Goal: Information Seeking & Learning: Understand process/instructions

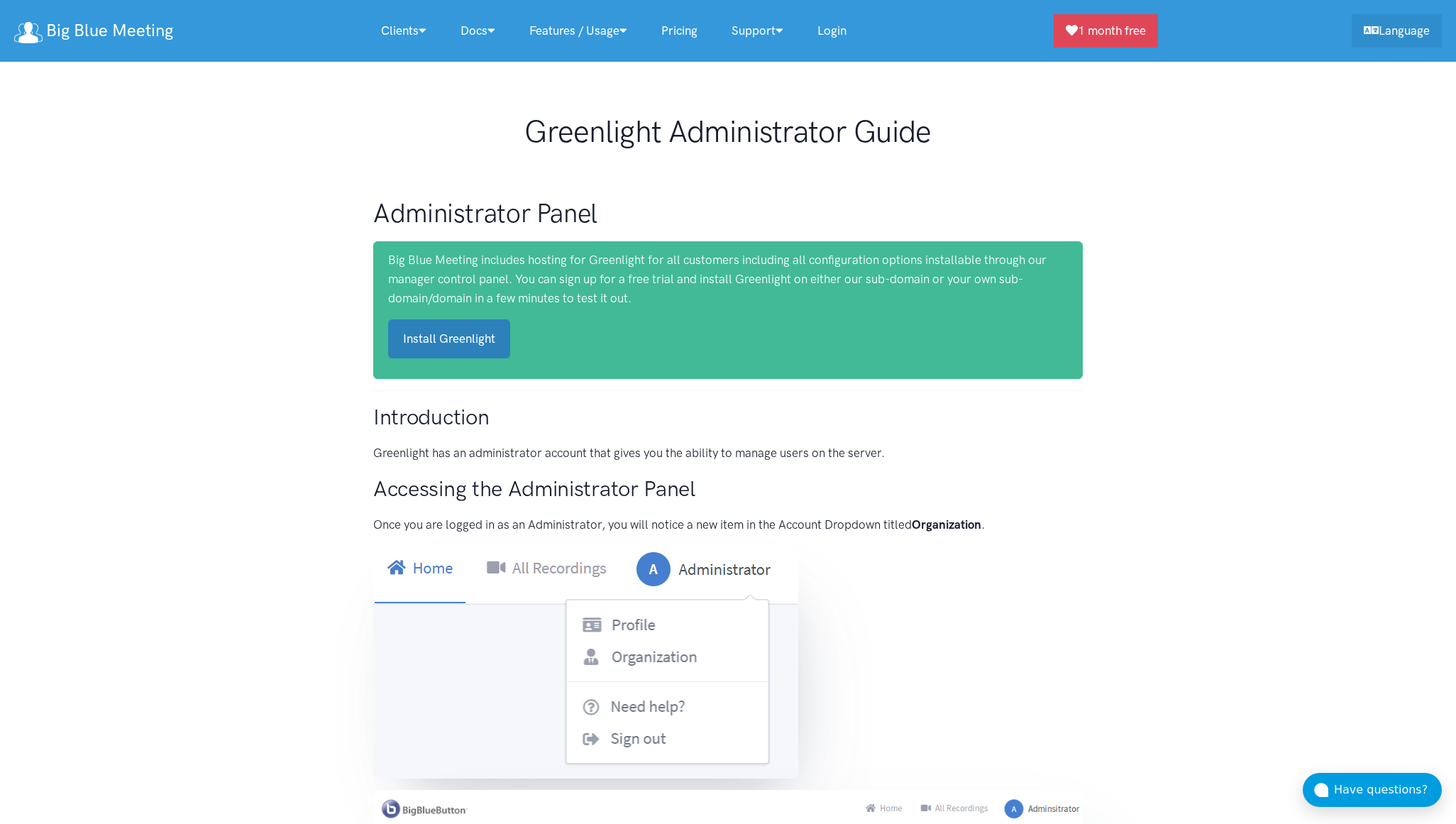
click at [488, 332] on link "Install Greenlight" at bounding box center [449, 339] width 122 height 39
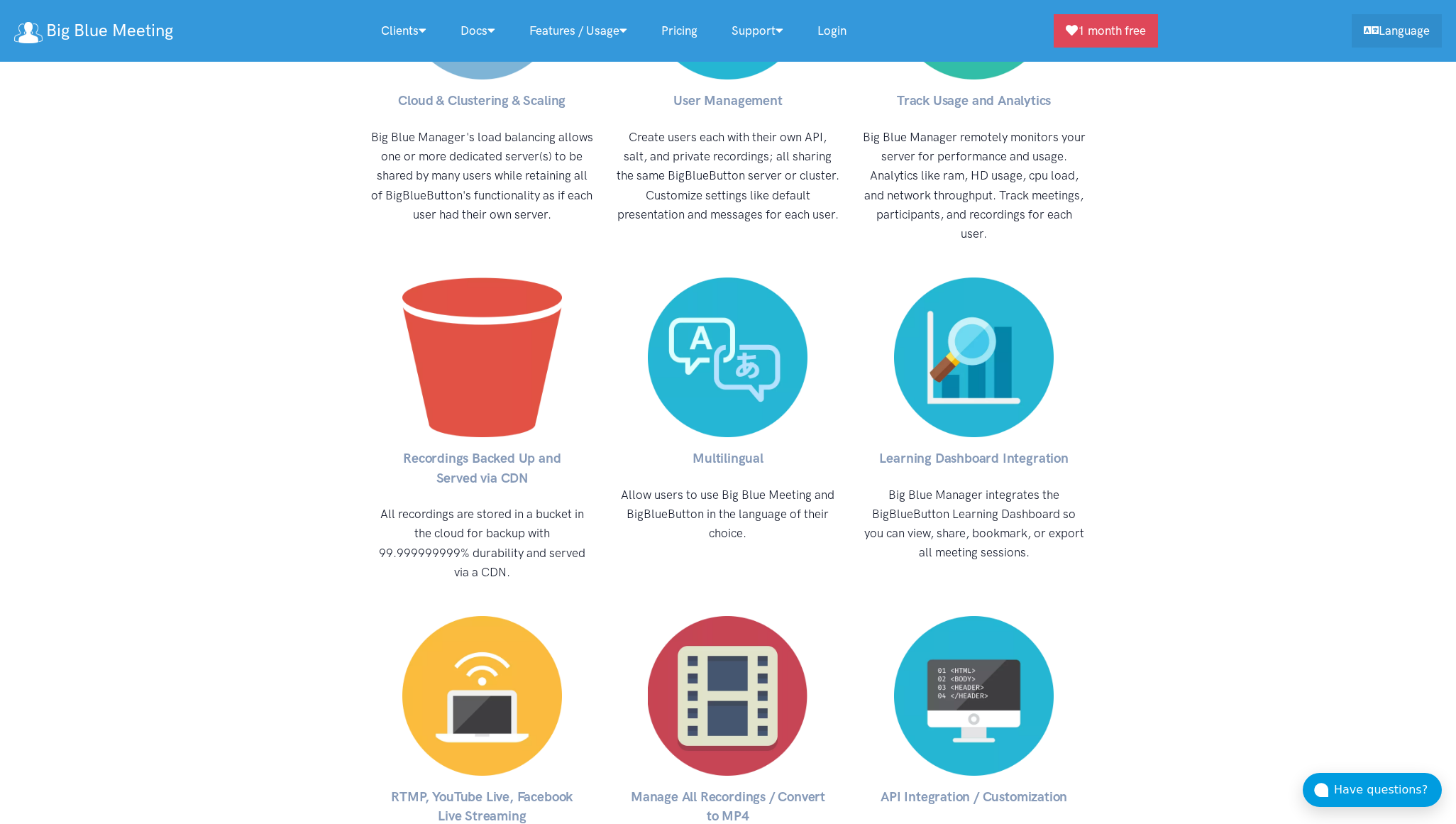
scroll to position [6251, 0]
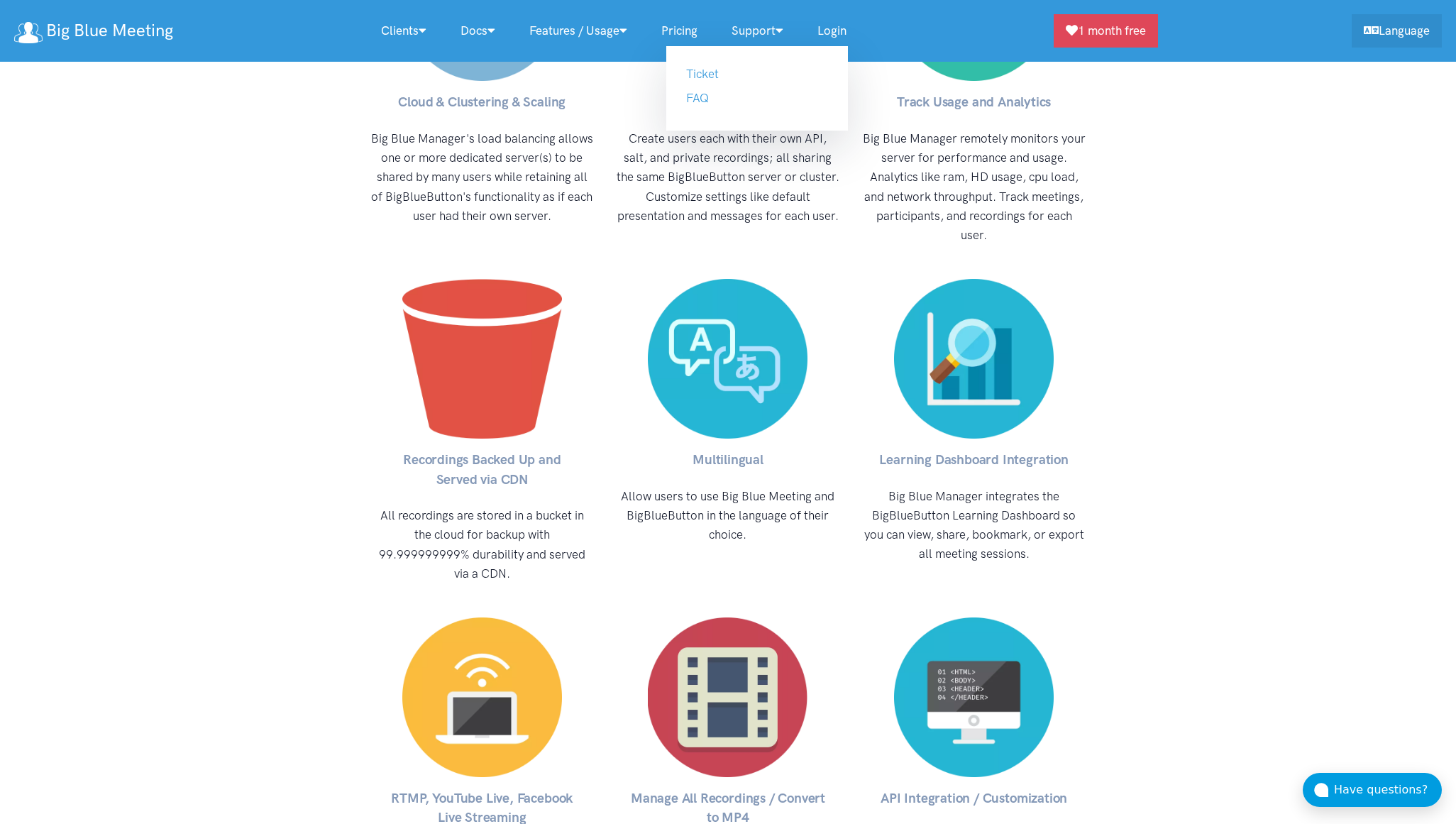
click at [762, 41] on link "Support" at bounding box center [757, 31] width 86 height 30
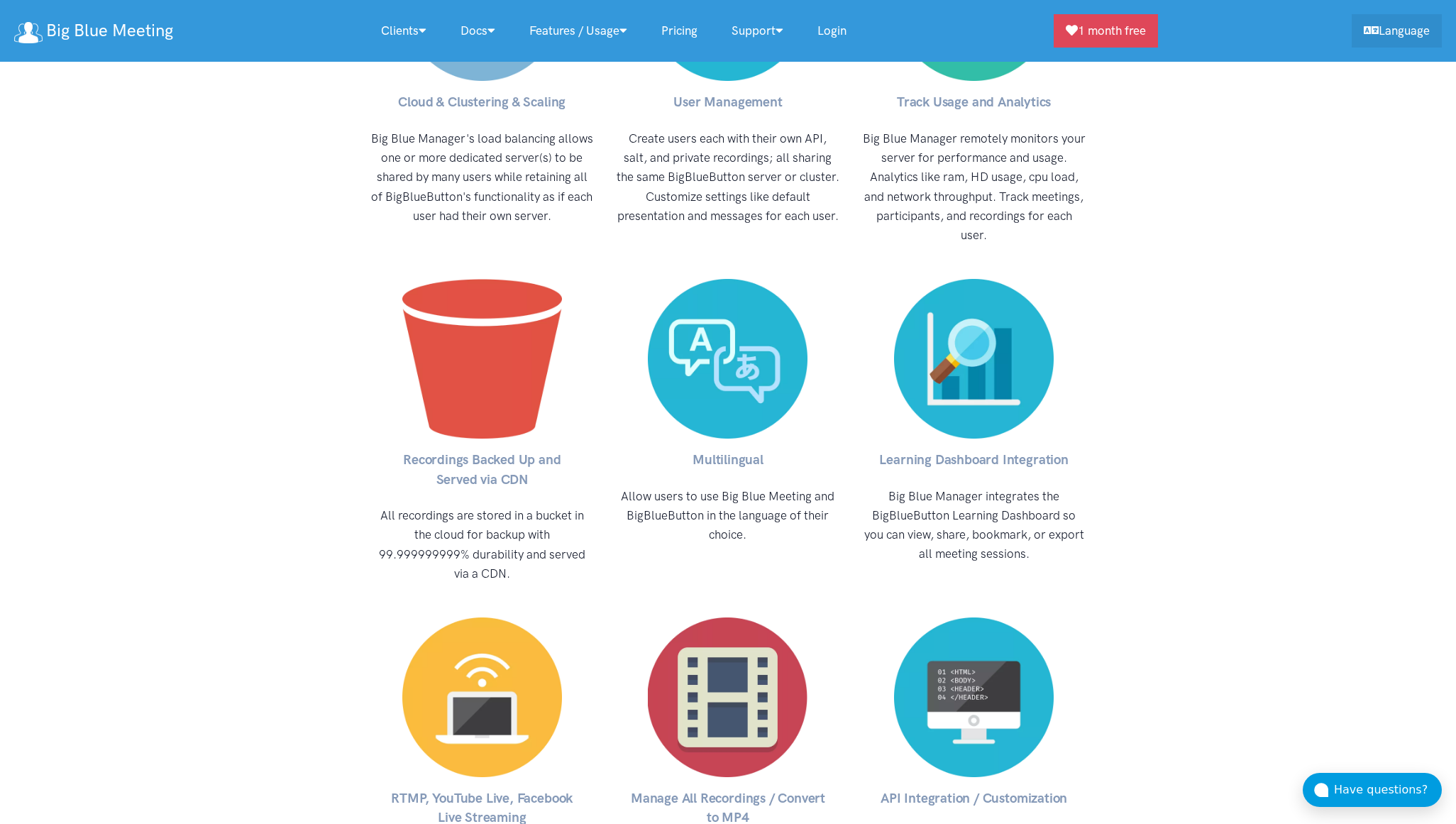
click at [762, 41] on link "Support" at bounding box center [757, 31] width 86 height 30
click at [765, 25] on link "Support" at bounding box center [757, 31] width 86 height 30
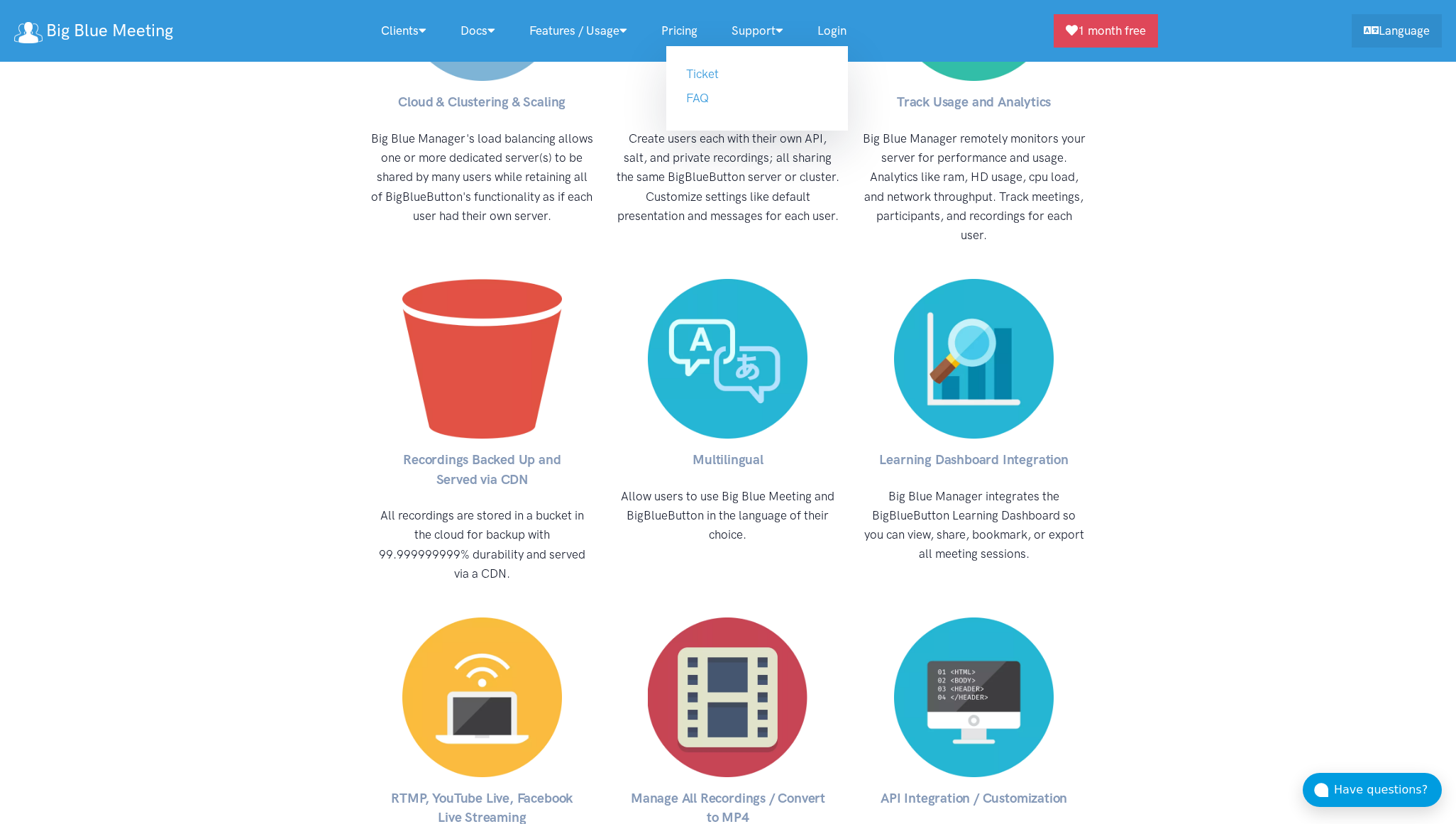
click at [718, 87] on ul "Ticket FAQ" at bounding box center [756, 88] width 181 height 84
click at [709, 98] on link "FAQ" at bounding box center [698, 98] width 23 height 14
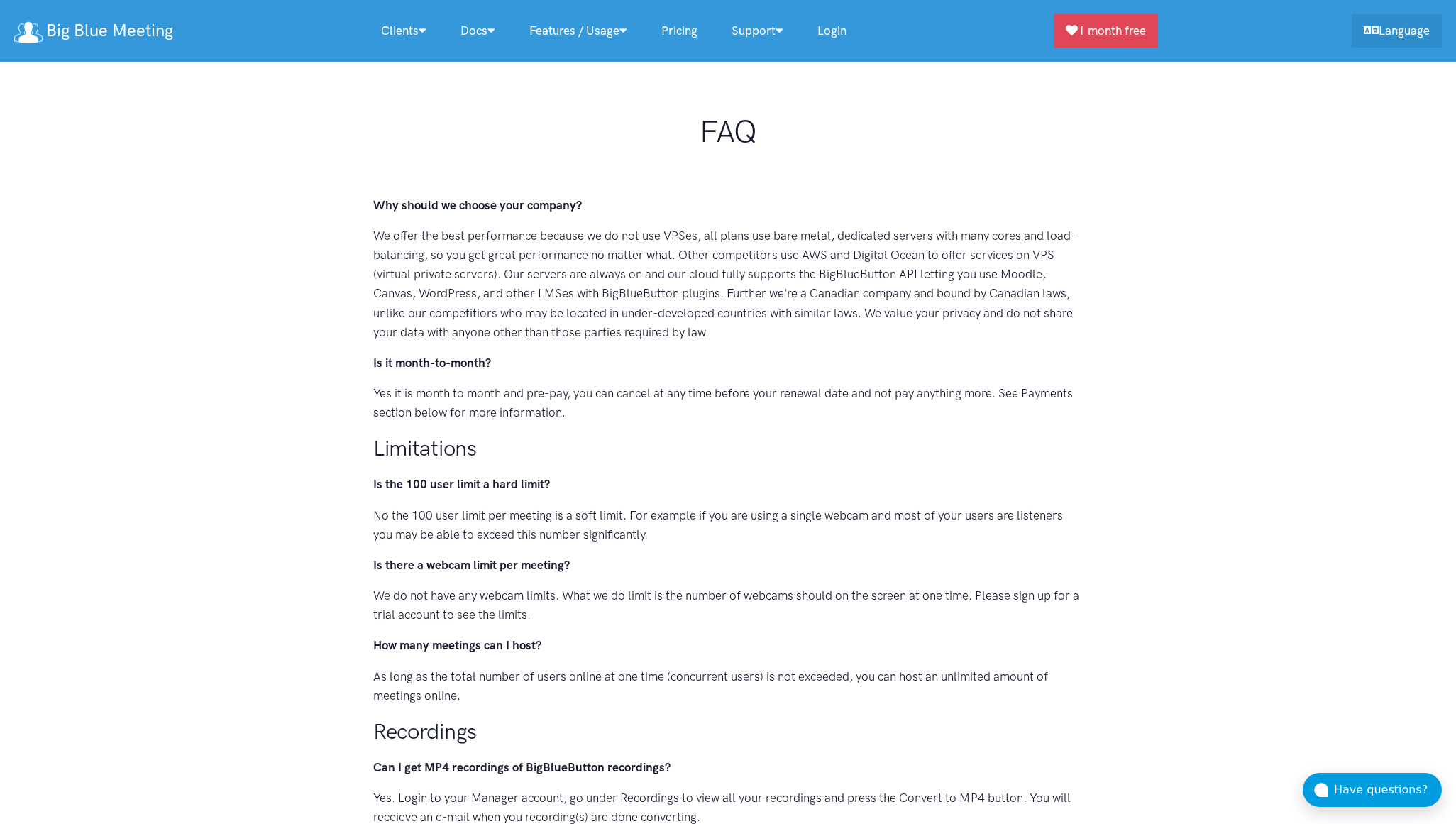
click at [830, 31] on link "Login" at bounding box center [831, 31] width 63 height 30
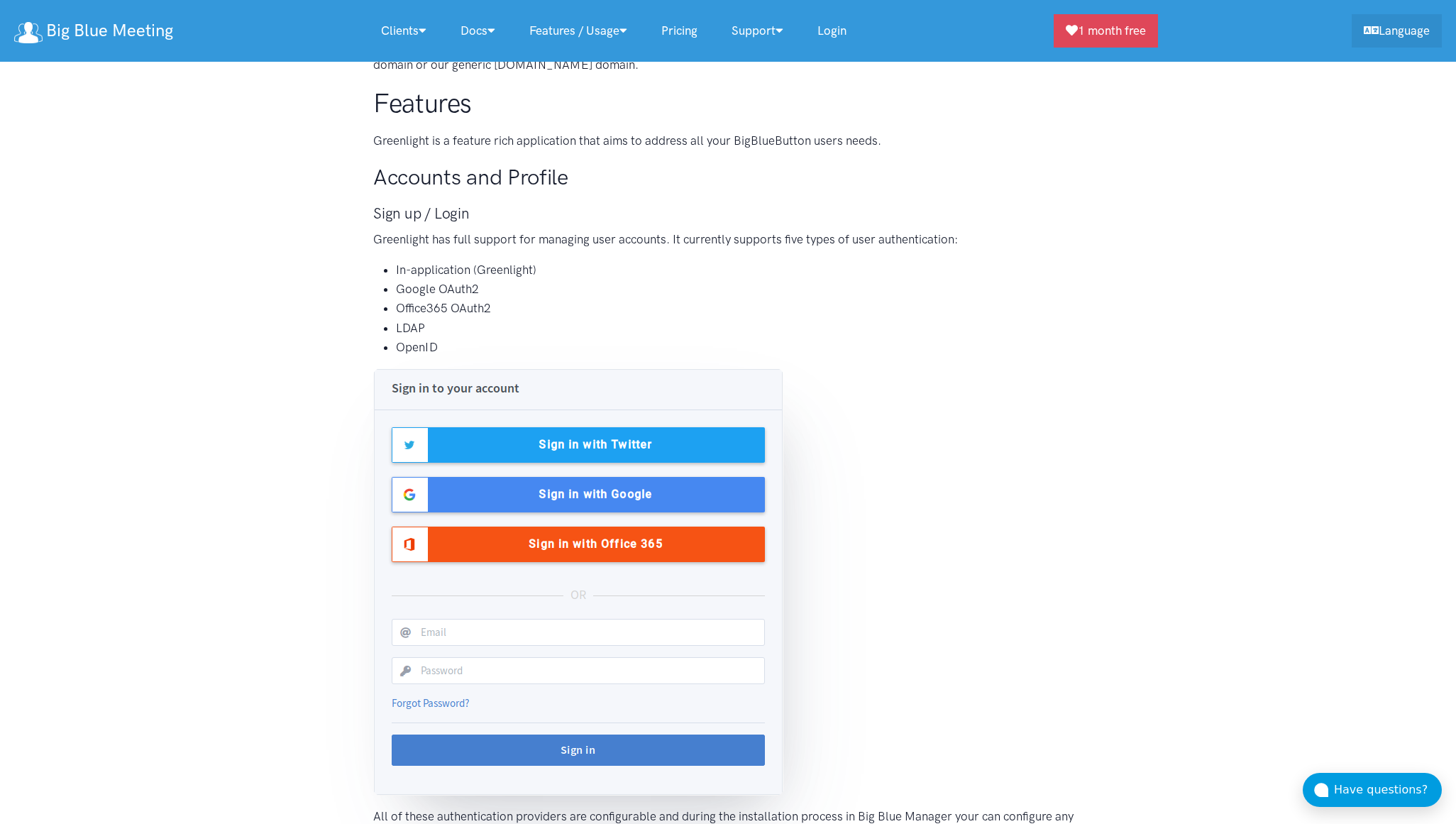
scroll to position [1098, 0]
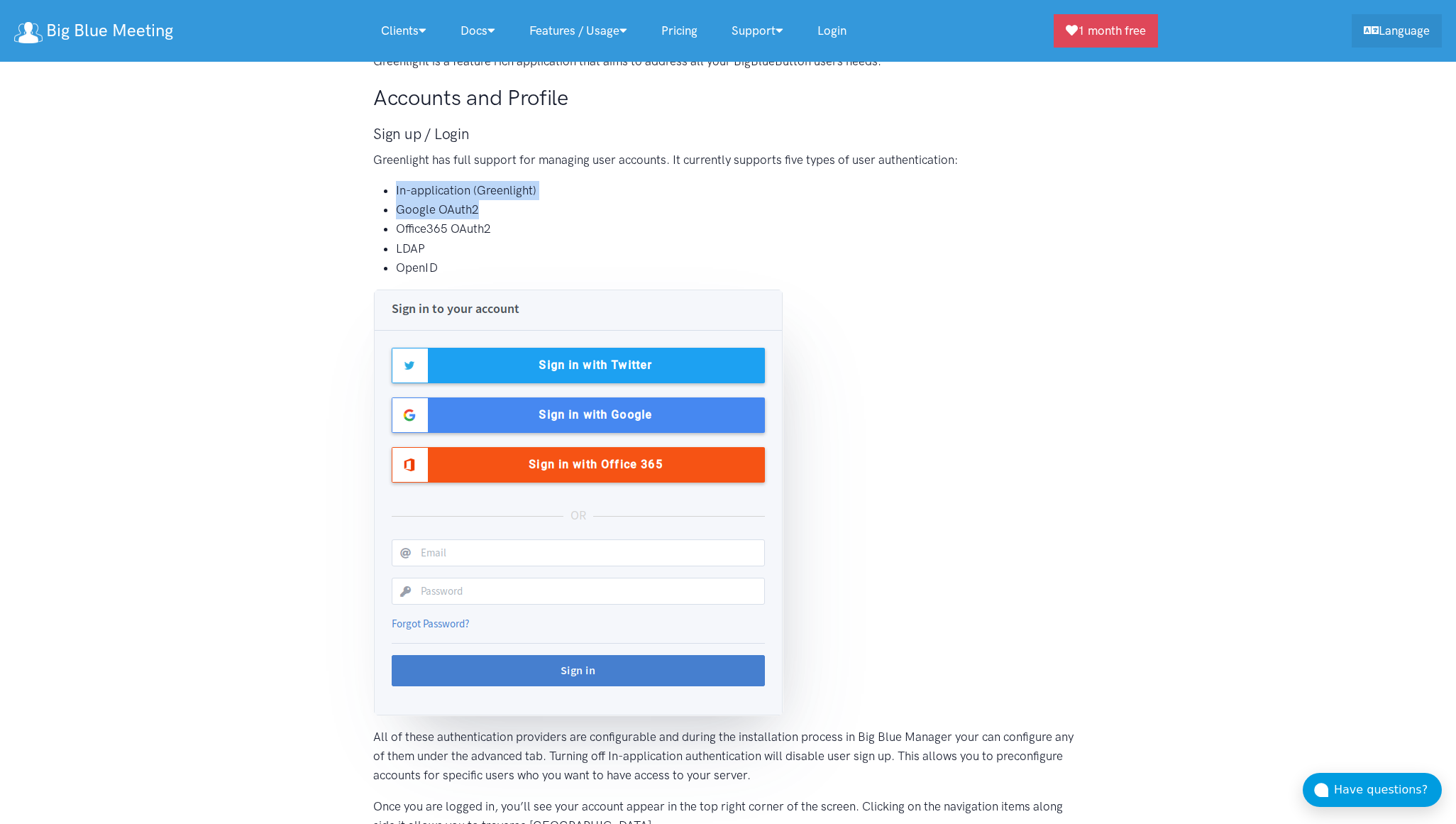
drag, startPoint x: 385, startPoint y: 189, endPoint x: 539, endPoint y: 214, distance: 156.0
click at [539, 214] on ul "In-application (Greenlight) Google OAuth2 Office365 OAuth2 LDAP OpenID" at bounding box center [728, 229] width 709 height 96
click at [494, 227] on li "Office365 OAuth2" at bounding box center [739, 229] width 686 height 19
drag, startPoint x: 456, startPoint y: 265, endPoint x: 353, endPoint y: 194, distance: 125.1
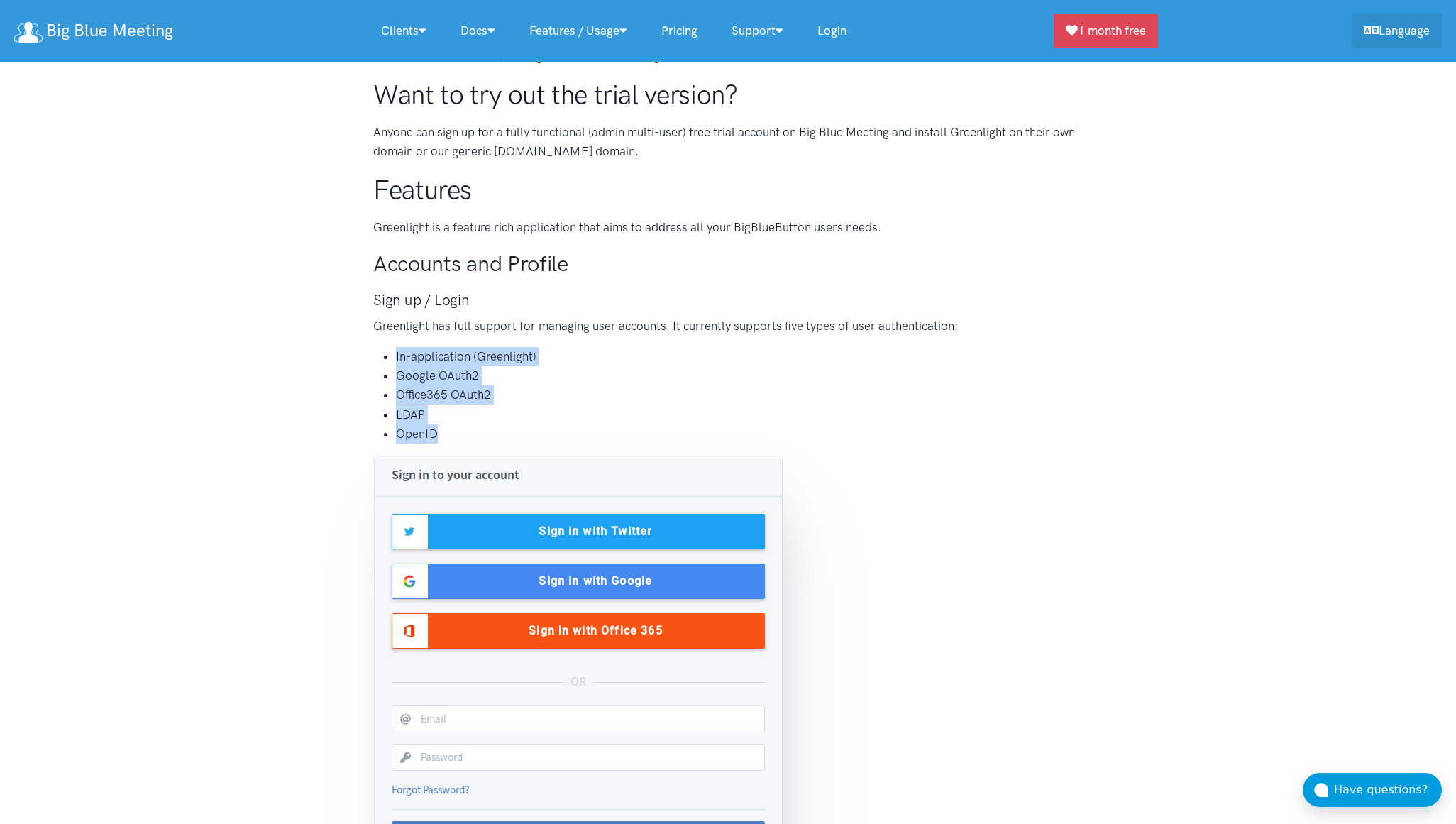
scroll to position [928, 0]
